Goal: Task Accomplishment & Management: Manage account settings

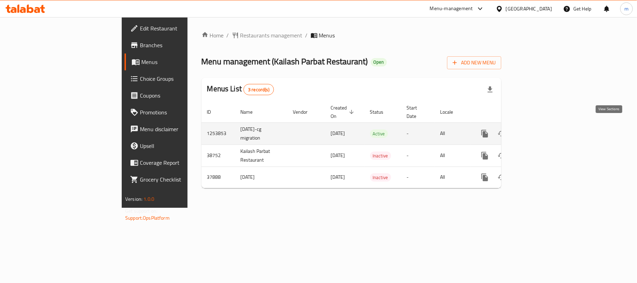
click at [539, 129] on icon "enhanced table" at bounding box center [535, 133] width 8 height 8
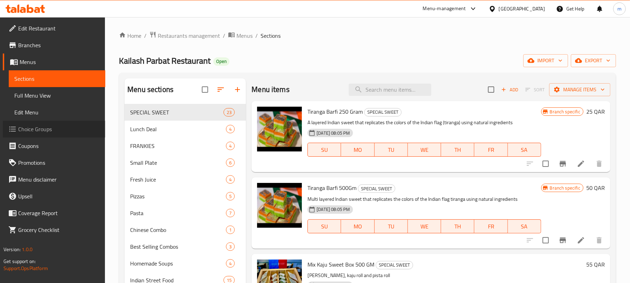
click at [27, 130] on span "Choice Groups" at bounding box center [58, 129] width 81 height 8
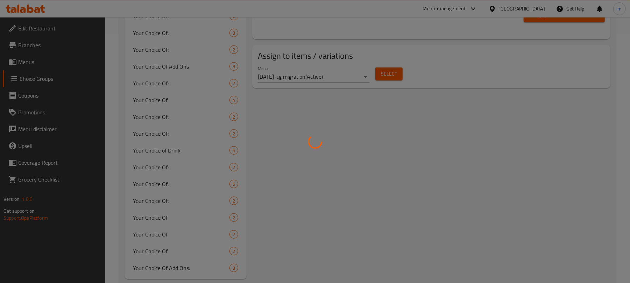
scroll to position [265, 0]
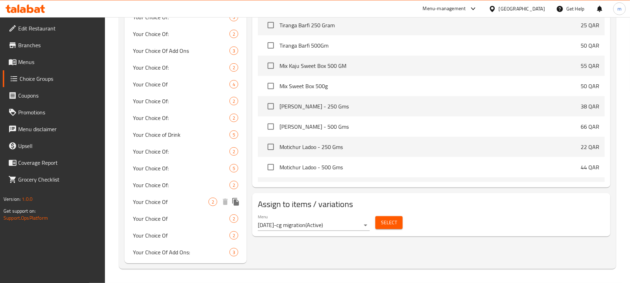
click at [154, 202] on span "Your Choice Of" at bounding box center [171, 202] width 76 height 8
type input "Your Choice Of"
type input "اختيارك من"
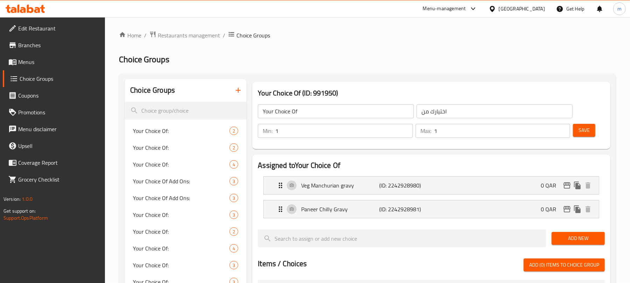
scroll to position [0, 0]
click at [34, 10] on icon at bounding box center [26, 9] width 40 height 8
